Goal: Transaction & Acquisition: Book appointment/travel/reservation

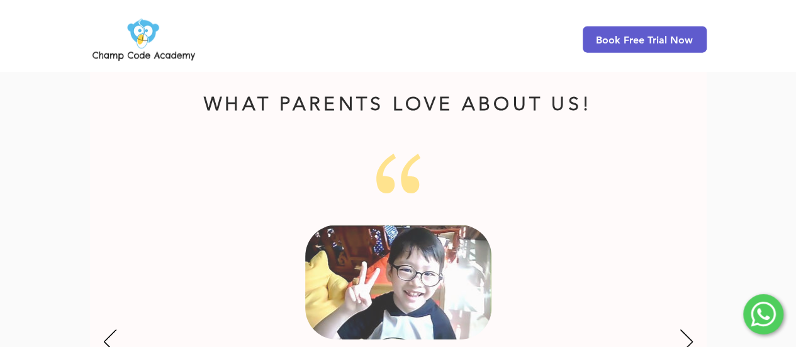
scroll to position [1762, 0]
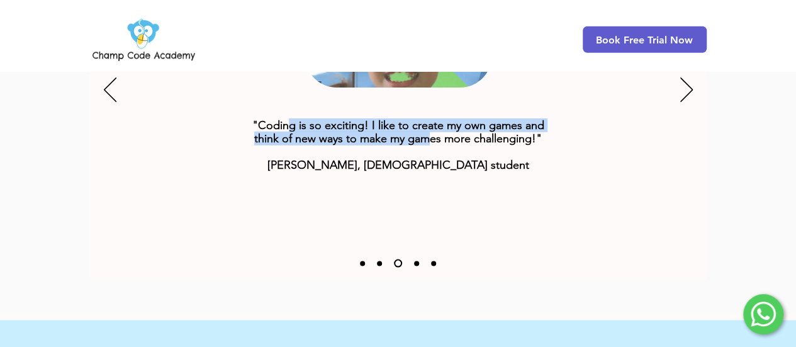
drag, startPoint x: 291, startPoint y: 100, endPoint x: 448, endPoint y: 118, distance: 158.4
click at [446, 118] on span ""Coding is so exciting! I like to create my own games and think of new ways to …" at bounding box center [398, 144] width 292 height 53
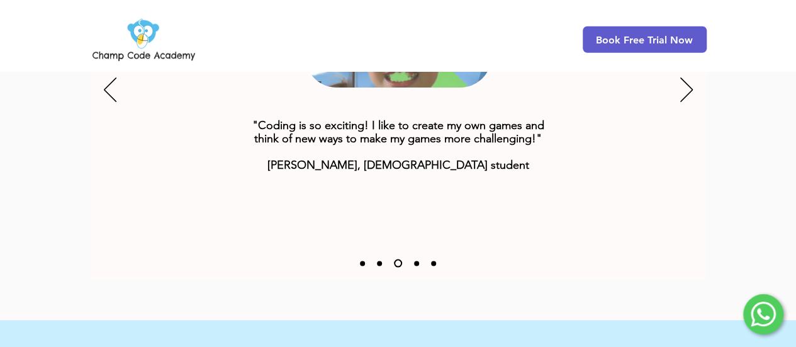
click at [539, 143] on p ""Coding is so exciting! I like to create my own games and think of new ways to …" at bounding box center [398, 145] width 315 height 53
drag, startPoint x: 336, startPoint y: 113, endPoint x: 507, endPoint y: 121, distance: 171.4
click at [503, 121] on span ""Coding is so exciting! I like to create my own games and think of new ways to …" at bounding box center [398, 144] width 292 height 53
click at [519, 124] on span ""Coding is so exciting! I like to create my own games and think of new ways to …" at bounding box center [398, 144] width 292 height 53
drag, startPoint x: 361, startPoint y: 143, endPoint x: 493, endPoint y: 152, distance: 132.4
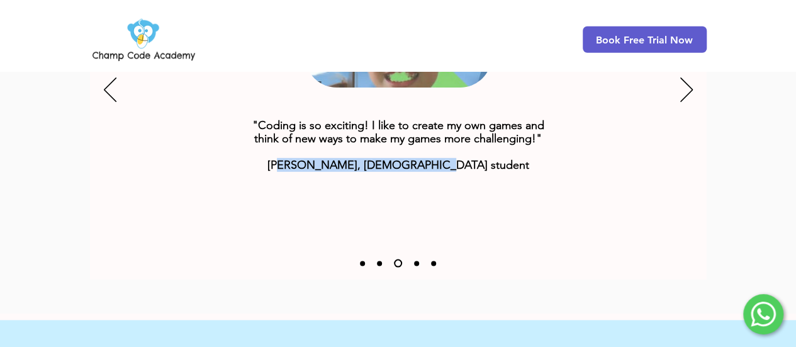
click at [466, 148] on span ""Coding is so exciting! I like to create my own games and think of new ways to …" at bounding box center [398, 144] width 292 height 53
click at [493, 152] on p ""Coding is so exciting! I like to create my own games and think of new ways to …" at bounding box center [398, 145] width 315 height 53
click at [575, 161] on div "Slideshow" at bounding box center [398, 91] width 617 height 378
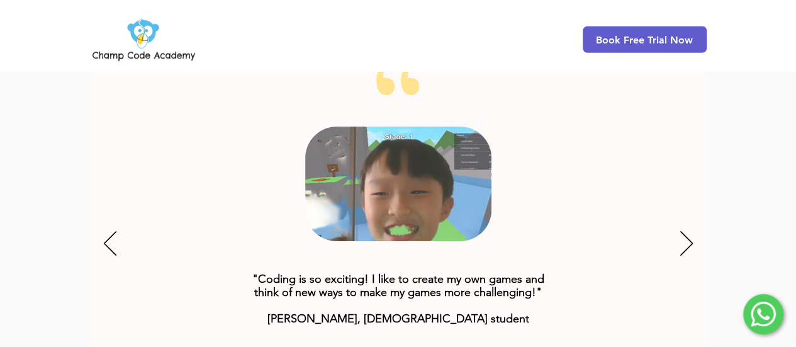
scroll to position [1629, 0]
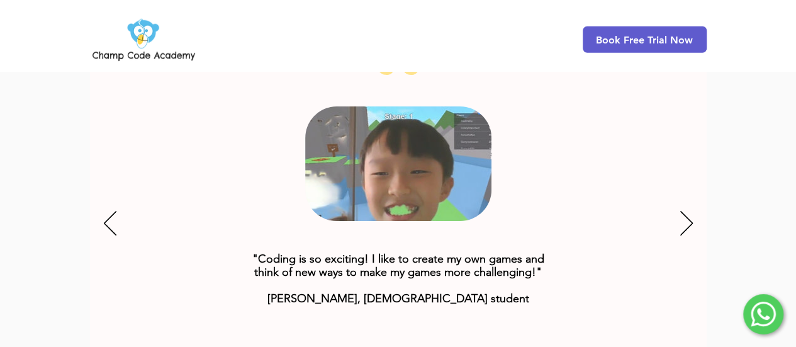
click at [675, 205] on div "Slideshow" at bounding box center [398, 224] width 617 height 378
click at [685, 211] on icon "Next" at bounding box center [686, 223] width 13 height 25
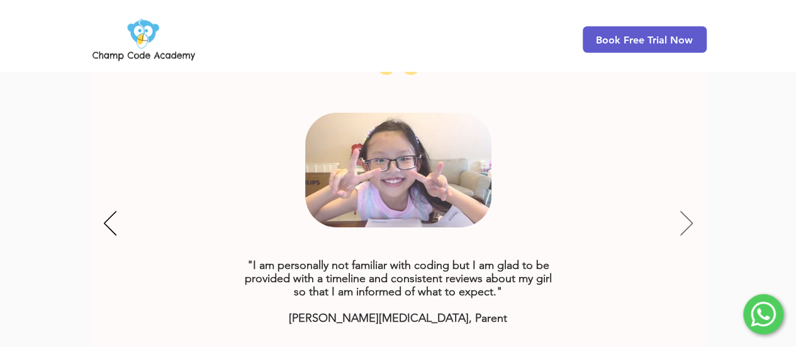
click at [687, 211] on icon "Next" at bounding box center [686, 223] width 13 height 25
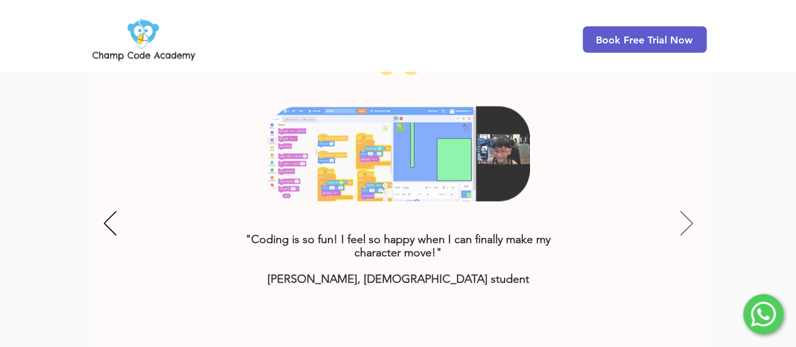
click at [685, 211] on icon "Next" at bounding box center [686, 223] width 13 height 25
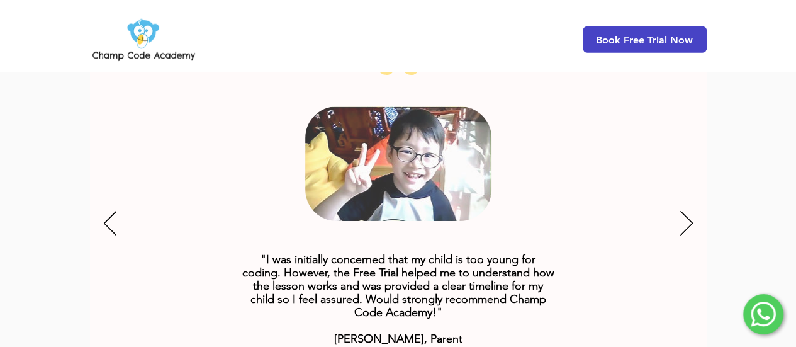
click at [631, 37] on span "Book Free Trial Now" at bounding box center [644, 40] width 97 height 12
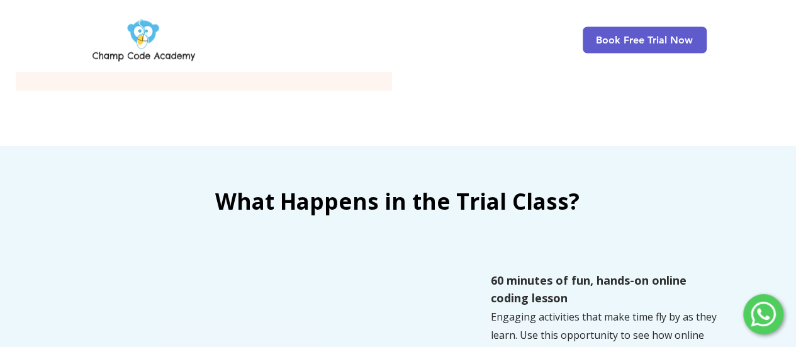
scroll to position [885, 0]
